Goal: Find specific page/section: Find specific page/section

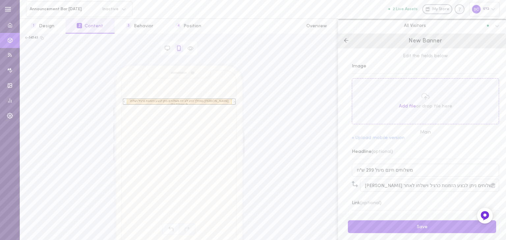
click at [186, 99] on span "[PERSON_NAME] במהלך החג לא יהיו משלוחים ניתן לבצע הזמנות כרגיל וישלחו לאחר [DAT…" at bounding box center [178, 102] width 105 height 10
click at [125, 100] on div at bounding box center [179, 101] width 112 height 5
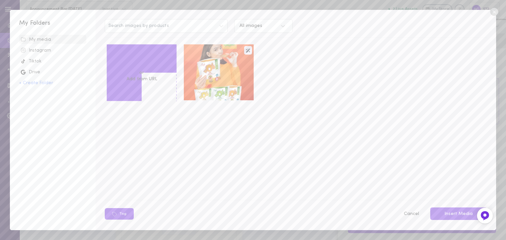
click at [493, 9] on icon at bounding box center [494, 12] width 8 height 8
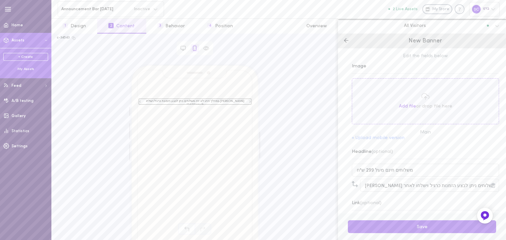
click at [19, 69] on div "My Assets" at bounding box center [25, 69] width 45 height 5
